Goal: Information Seeking & Learning: Learn about a topic

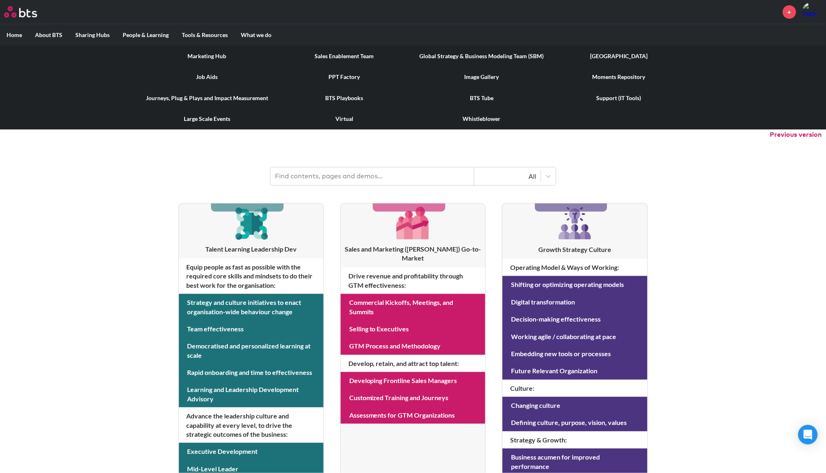
click at [491, 55] on link "Global Strategy & Business Modeling Team (SBM)" at bounding box center [481, 56] width 137 height 21
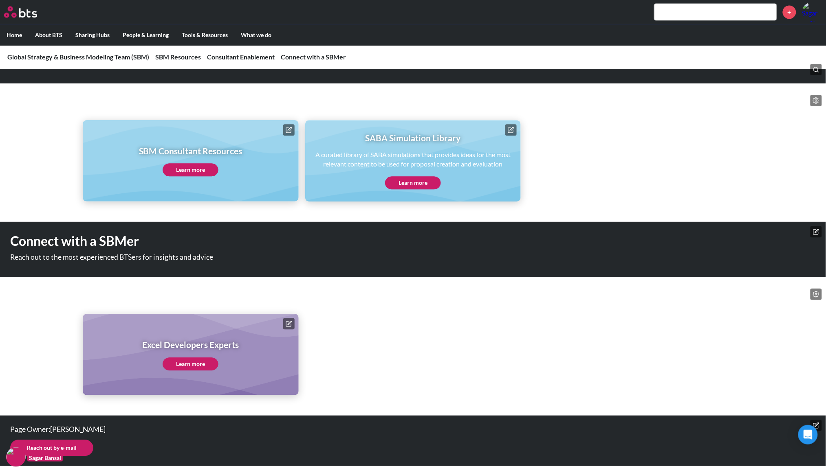
scroll to position [412, 0]
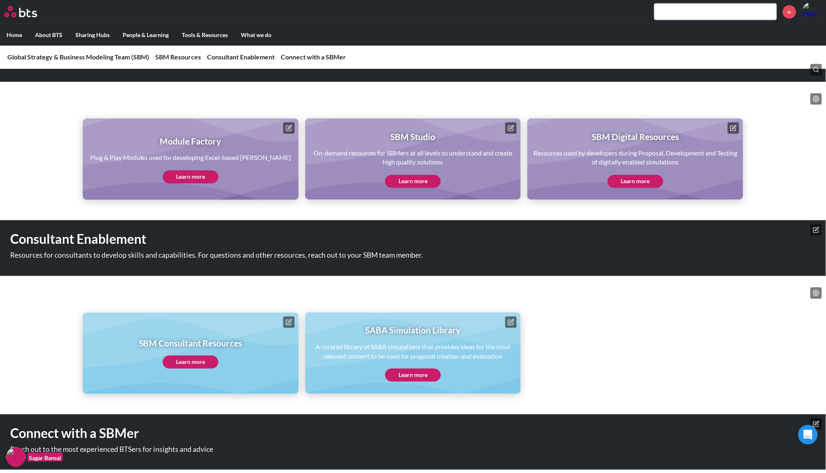
click at [207, 362] on link "Learn more" at bounding box center [191, 362] width 56 height 13
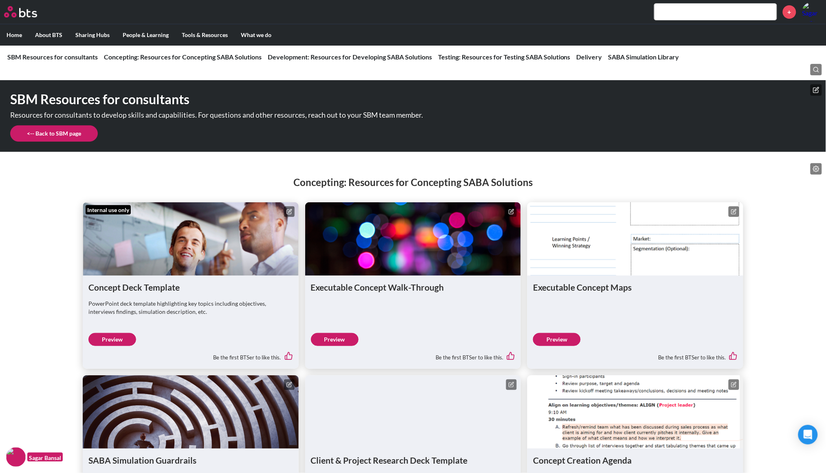
scroll to position [95, 0]
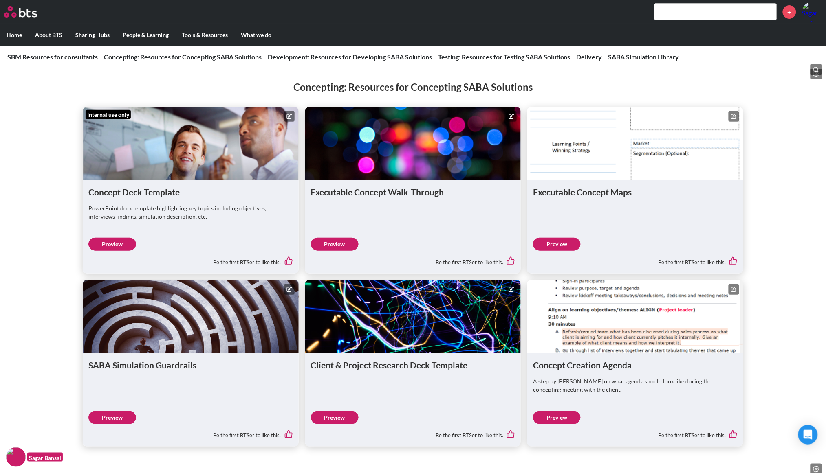
click at [346, 245] on link "Preview" at bounding box center [335, 244] width 48 height 13
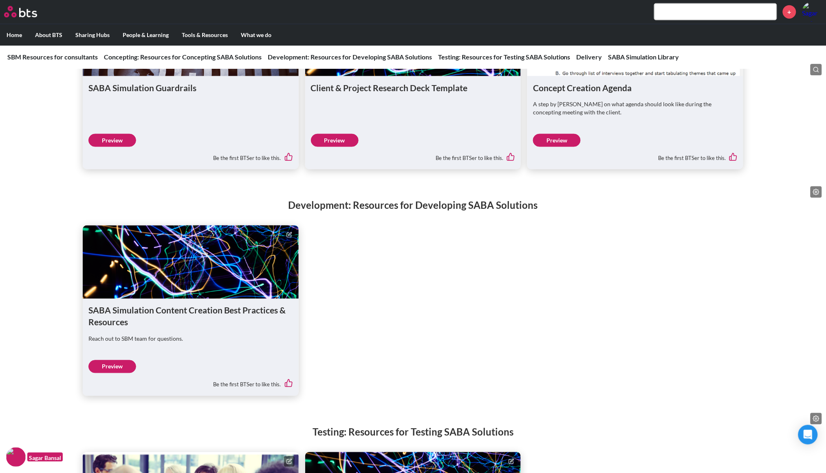
scroll to position [374, 0]
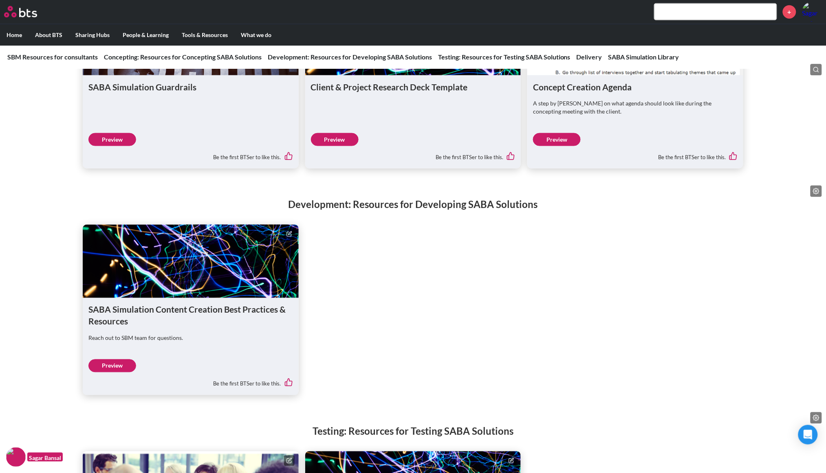
click at [112, 364] on link "Preview" at bounding box center [112, 366] width 48 height 13
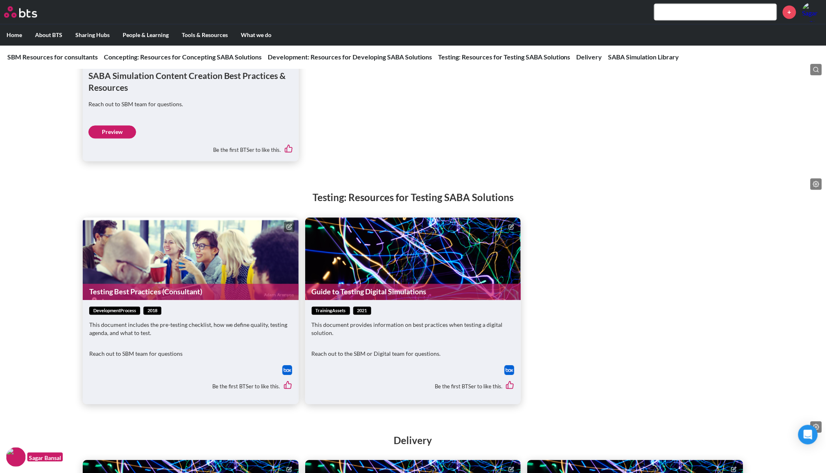
scroll to position [675, 0]
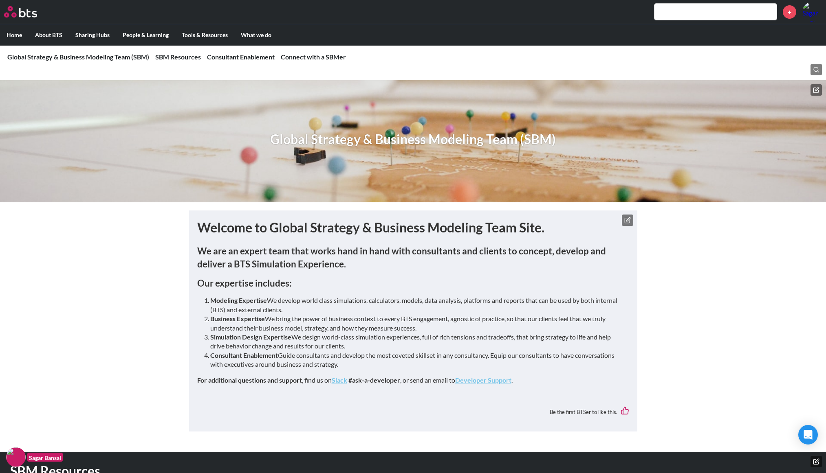
scroll to position [412, 0]
